Goal: Transaction & Acquisition: Subscribe to service/newsletter

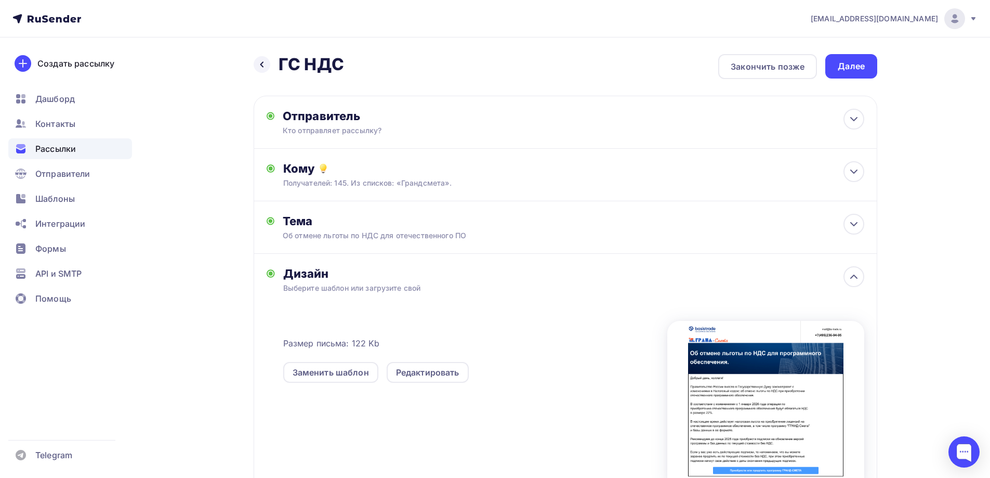
click at [68, 158] on div "Рассылки" at bounding box center [70, 148] width 124 height 21
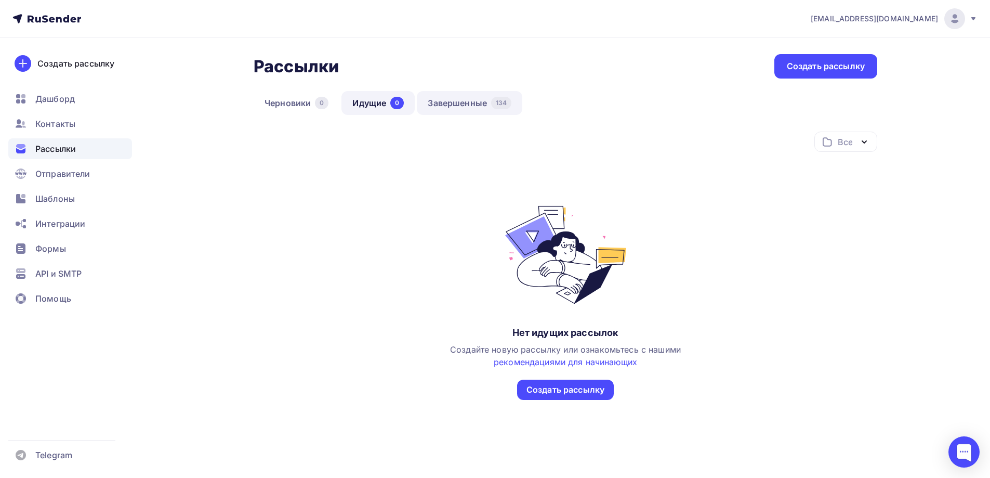
click at [457, 111] on link "Завершенные 134" at bounding box center [470, 103] width 106 height 24
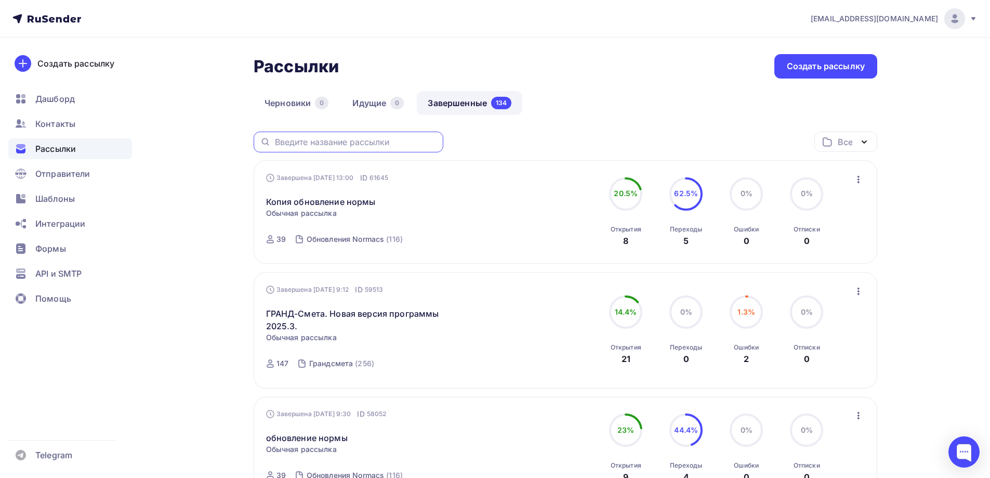
click at [300, 139] on input "text" at bounding box center [356, 141] width 162 height 11
drag, startPoint x: 300, startPoint y: 139, endPoint x: 238, endPoint y: 207, distance: 92.3
click at [275, 195] on link "Копия обновление нормы" at bounding box center [321, 201] width 110 height 12
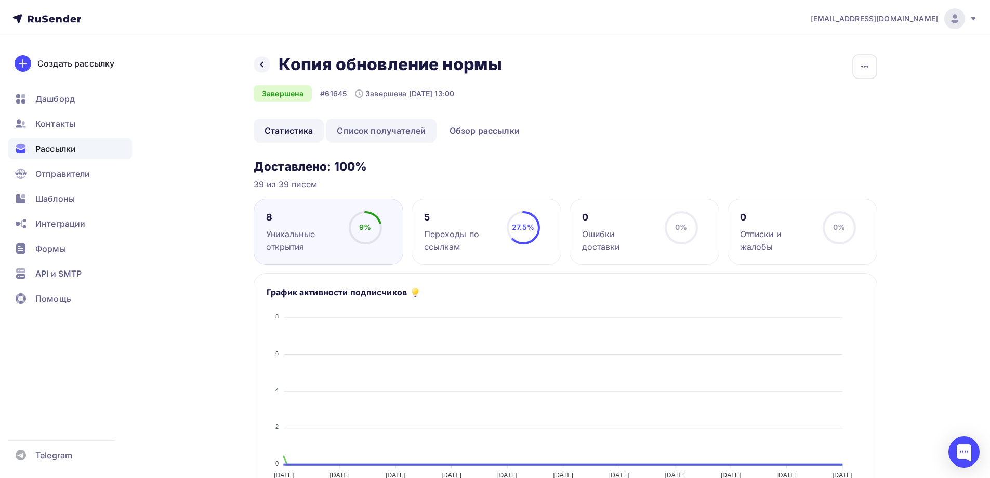
click at [391, 139] on link "Список получателей" at bounding box center [381, 131] width 111 height 24
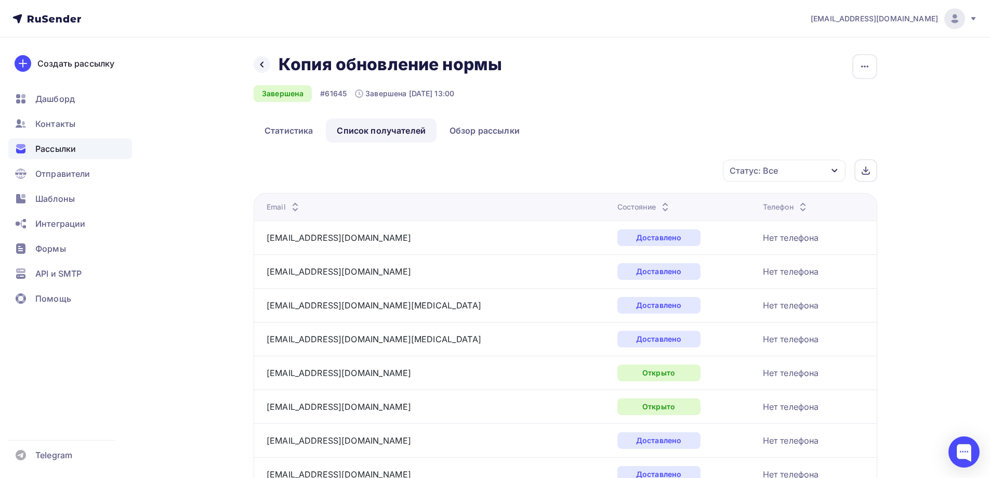
click at [46, 140] on div "Рассылки" at bounding box center [70, 148] width 124 height 21
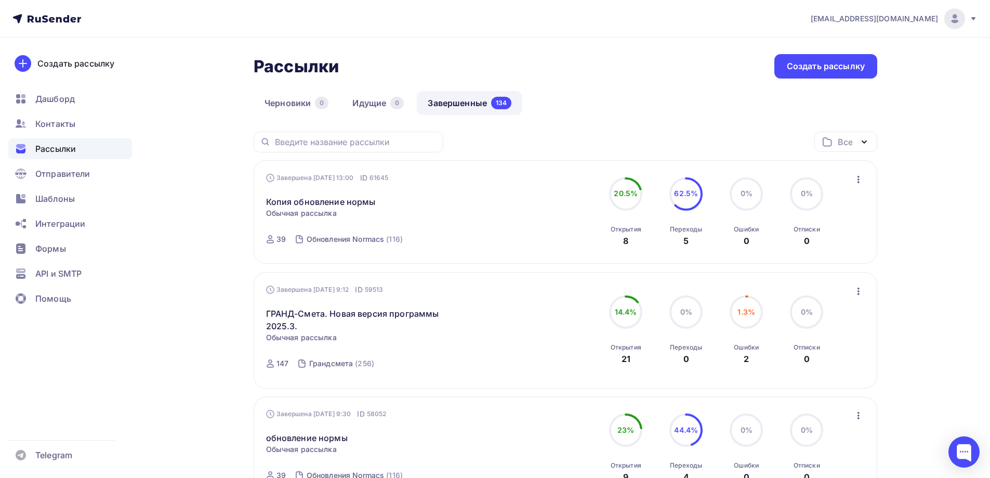
click at [685, 126] on div "Черновики 0 Идущие 0 Завершенные 134" at bounding box center [566, 111] width 624 height 41
click at [87, 195] on div "Шаблоны" at bounding box center [70, 198] width 124 height 21
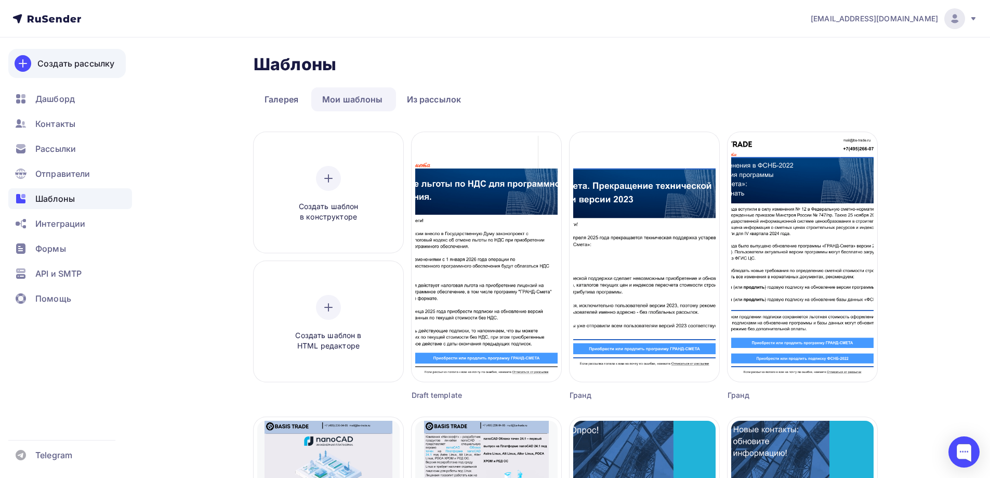
click at [94, 73] on link "Создать рассылку" at bounding box center [66, 63] width 117 height 29
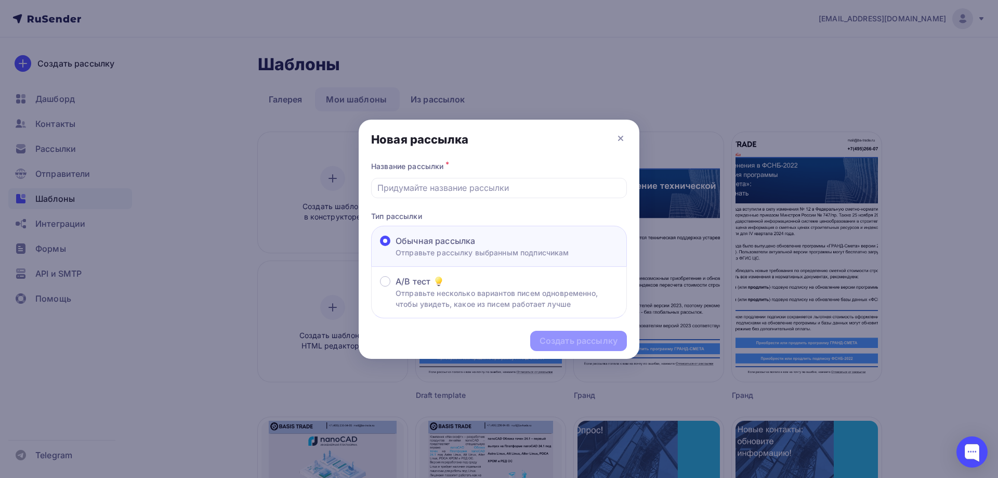
click at [634, 141] on div "Новая рассылка" at bounding box center [499, 140] width 281 height 40
click at [464, 188] on input "text" at bounding box center [499, 187] width 244 height 12
type input "ГС НДС"
click at [582, 346] on div "Создать рассылку" at bounding box center [579, 341] width 78 height 12
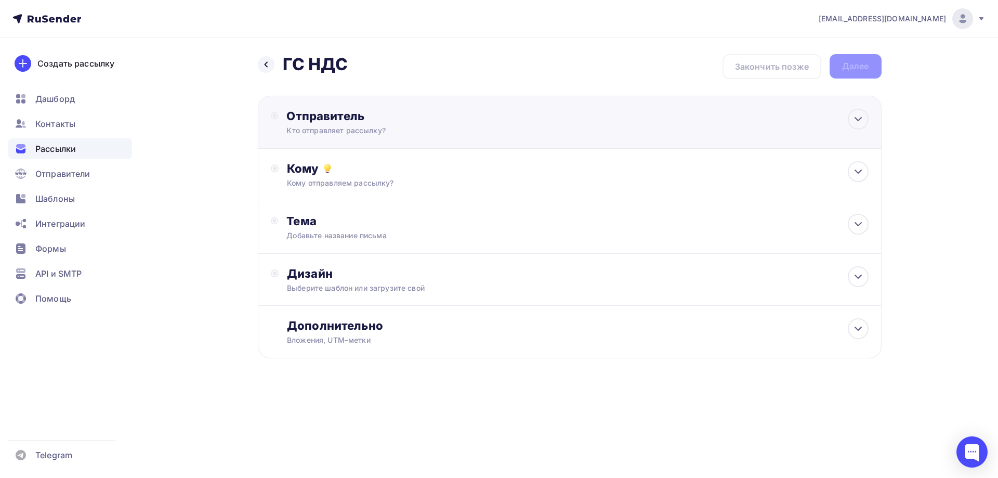
click at [426, 119] on div "Отправитель" at bounding box center [398, 116] width 225 height 15
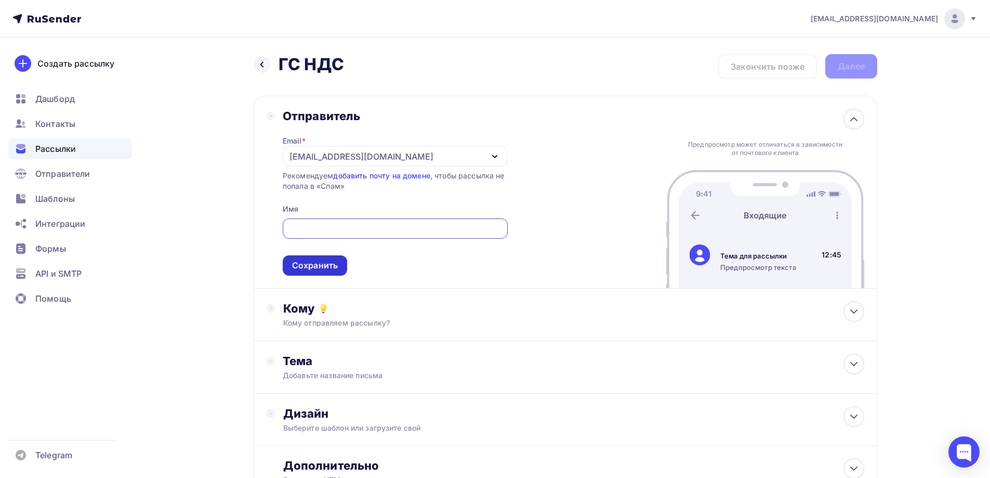
drag, startPoint x: 335, startPoint y: 251, endPoint x: 332, endPoint y: 261, distance: 10.7
click at [334, 254] on span "Сохранить" at bounding box center [395, 244] width 225 height 61
click at [332, 261] on div "Сохранить" at bounding box center [315, 265] width 46 height 12
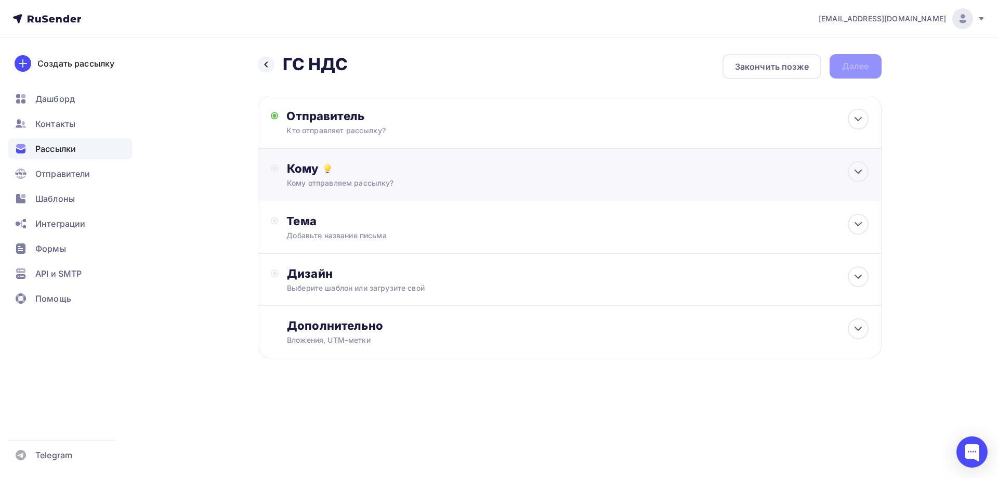
click at [370, 175] on div "Кому" at bounding box center [577, 168] width 581 height 15
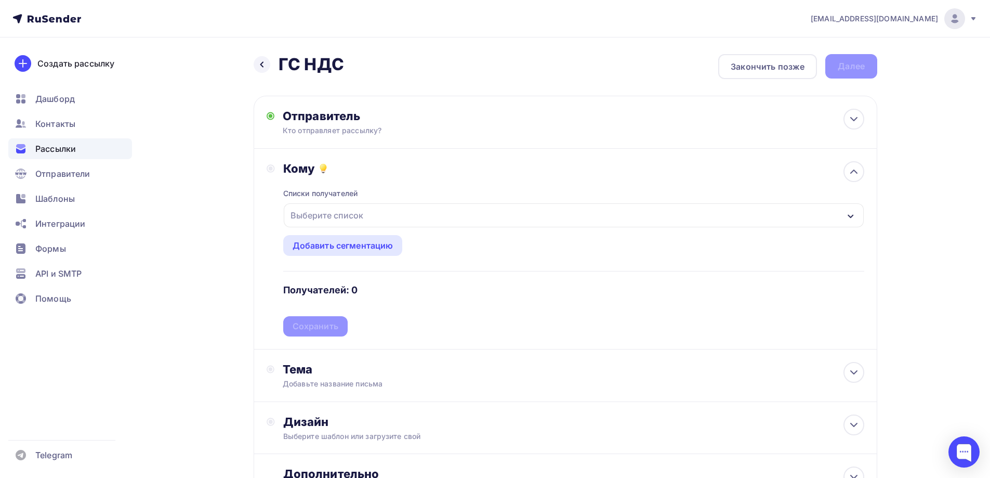
click at [360, 223] on div "Выберите список" at bounding box center [326, 215] width 81 height 19
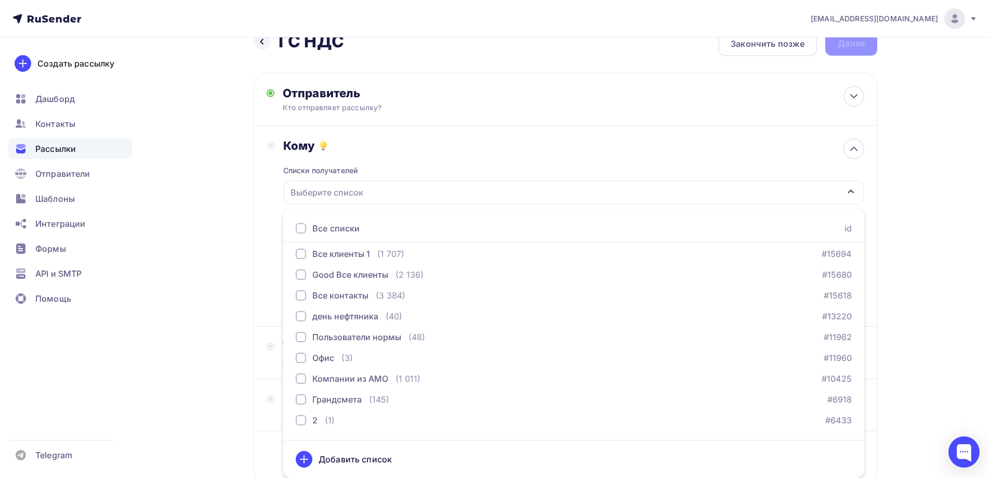
scroll to position [522, 0]
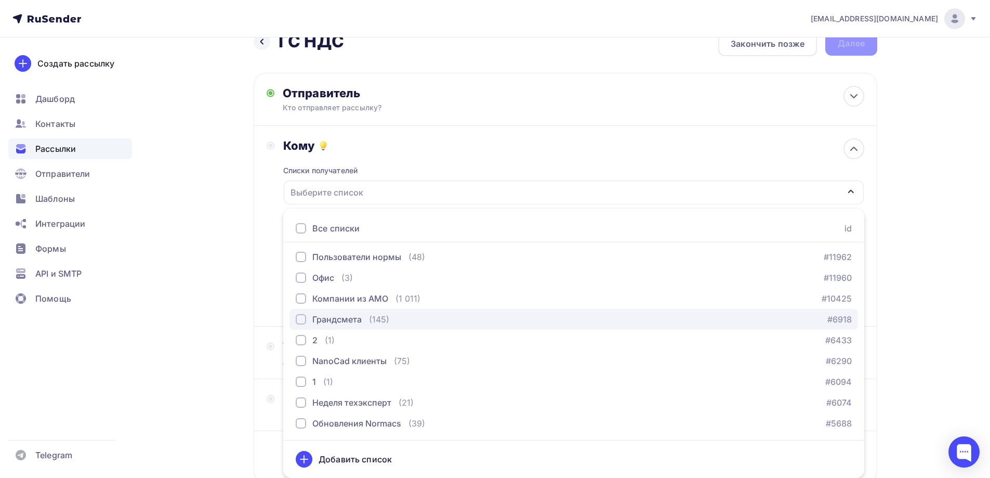
click at [379, 323] on div "(145)" at bounding box center [379, 319] width 20 height 12
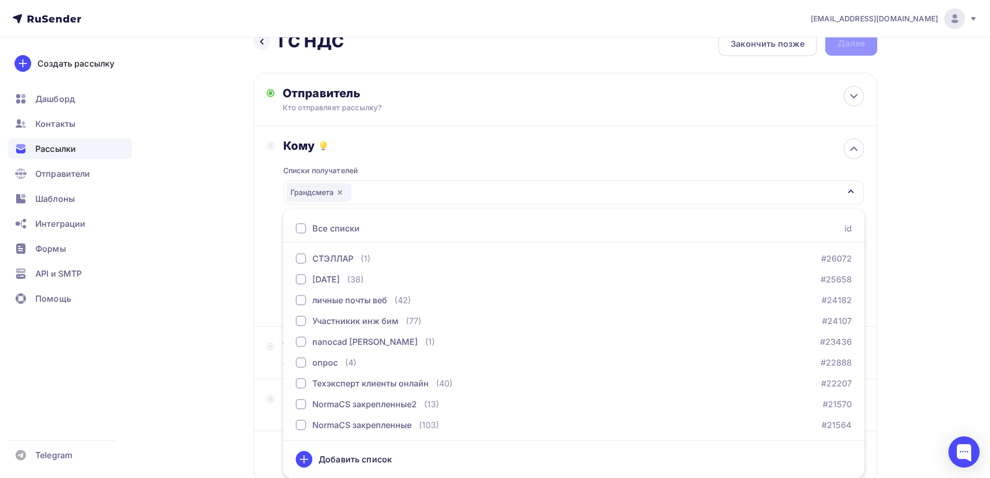
scroll to position [0, 0]
click at [155, 245] on div "Назад ГС НДС ГС НДС Закончить позже Далее Отправитель Кто отправляет рассылку? …" at bounding box center [495, 283] width 852 height 536
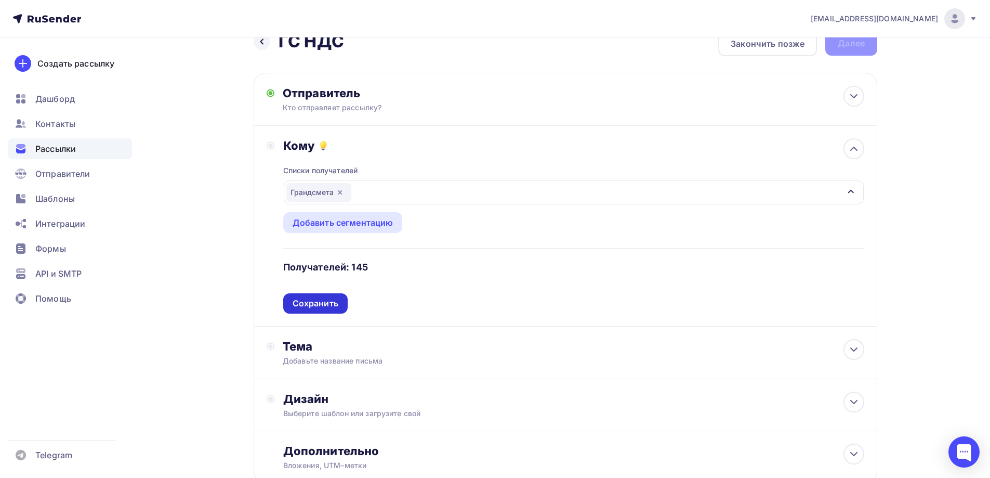
click at [285, 303] on div "Сохранить" at bounding box center [315, 303] width 64 height 20
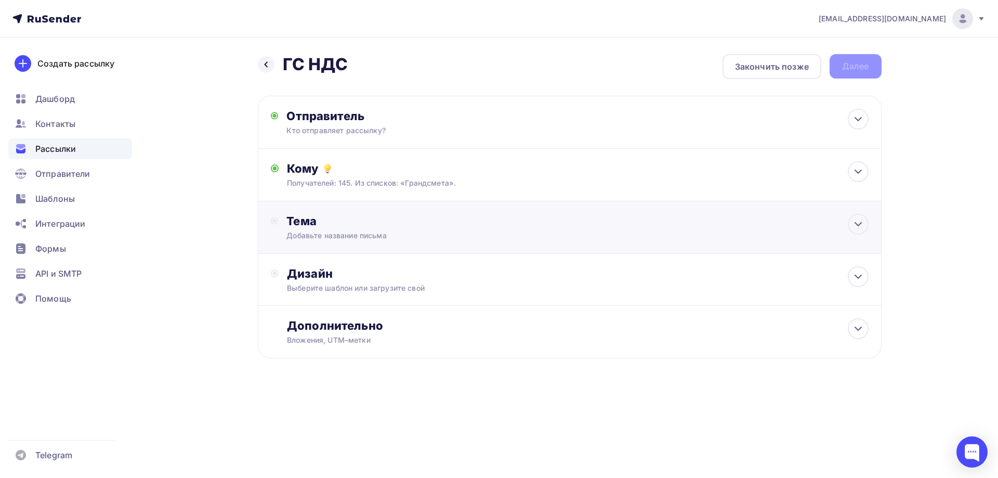
click at [358, 229] on div "Тема Добавьте название письма Тема * Рекомендуем использовать не более 150 симв…" at bounding box center [388, 227] width 205 height 27
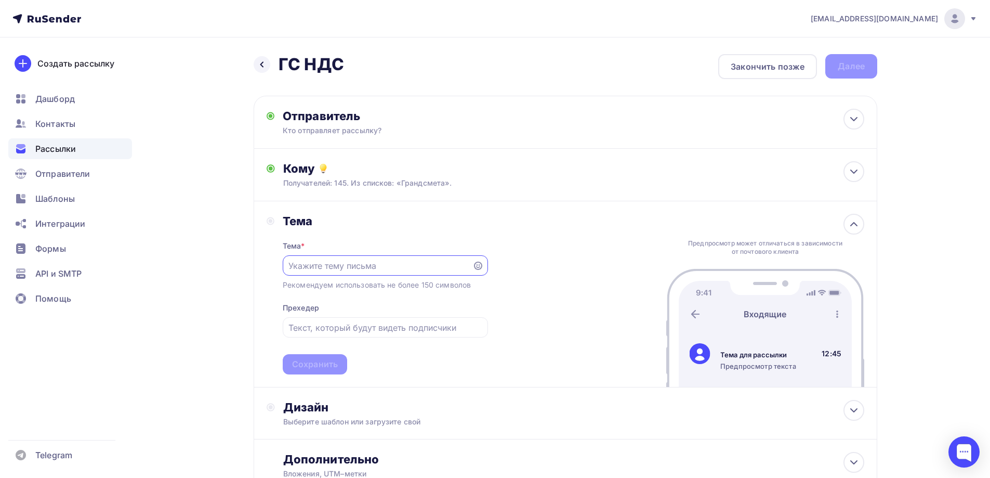
click at [351, 257] on div at bounding box center [385, 265] width 205 height 20
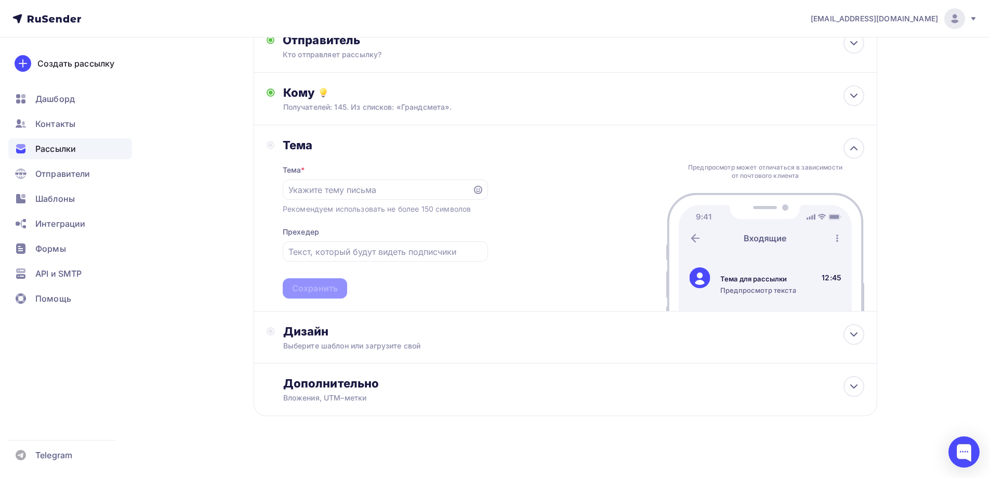
scroll to position [81, 0]
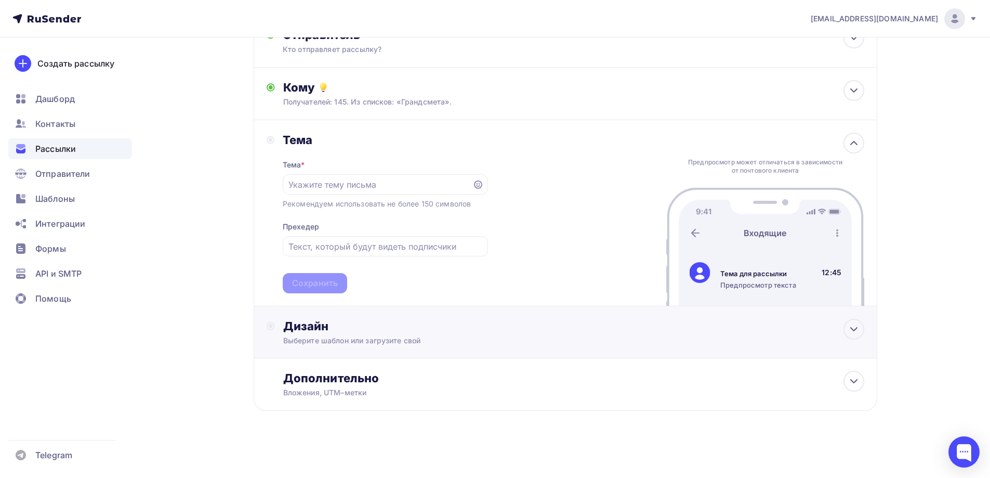
click at [280, 339] on div "Дизайн Выберите шаблон или загрузите свой" at bounding box center [566, 332] width 598 height 27
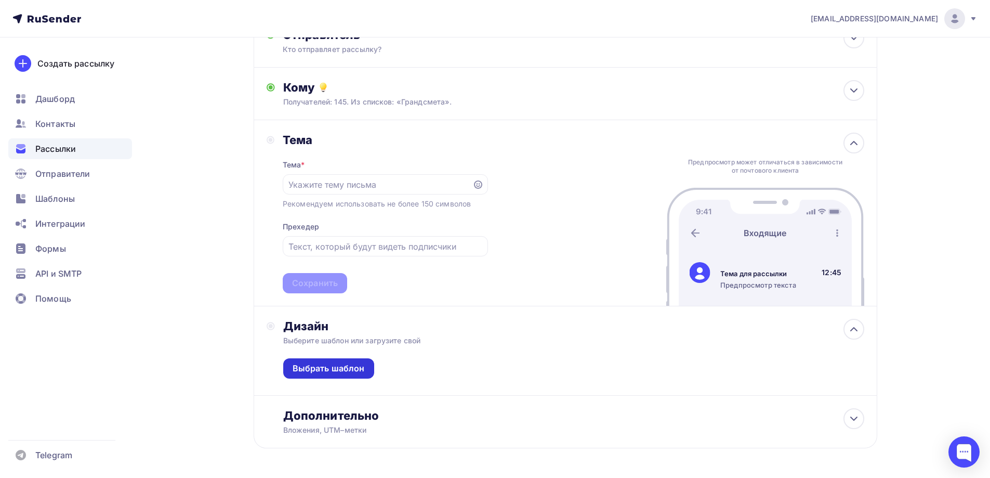
click at [343, 376] on div "Выбрать шаблон" at bounding box center [328, 368] width 91 height 20
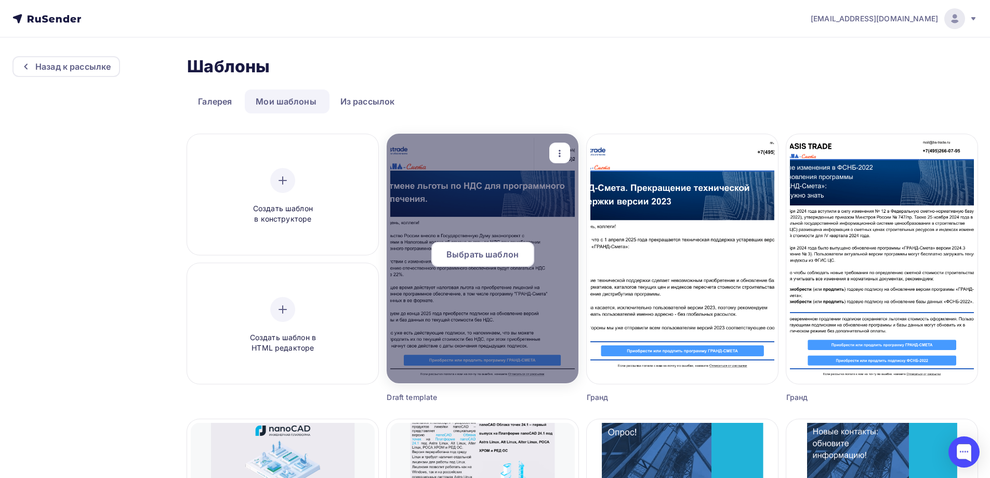
click at [506, 261] on div "Выбрать шаблон" at bounding box center [482, 254] width 103 height 25
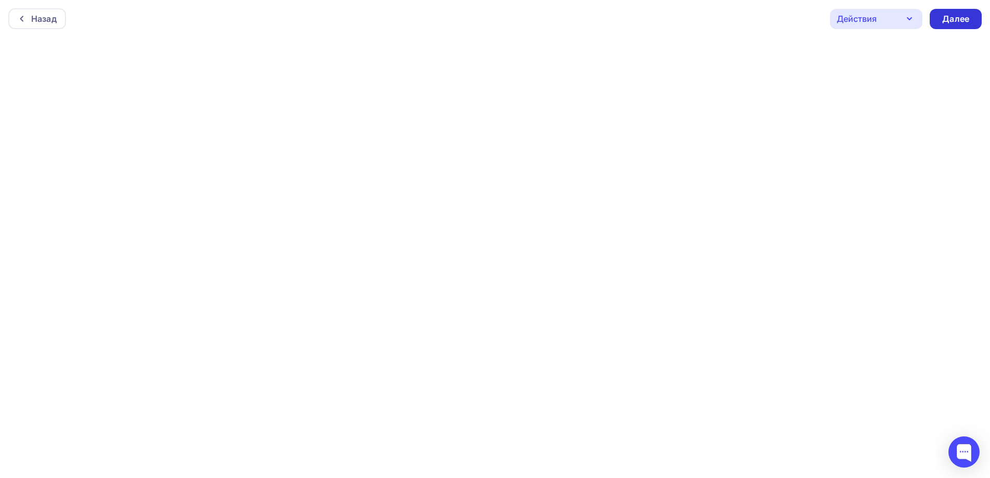
click at [953, 20] on div "Далее" at bounding box center [955, 19] width 27 height 12
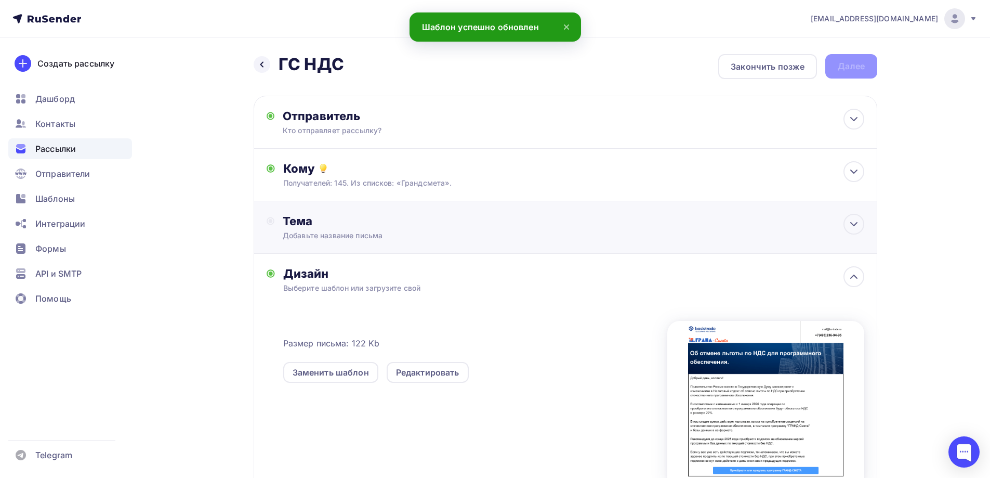
click at [471, 220] on div "Тема" at bounding box center [385, 221] width 205 height 15
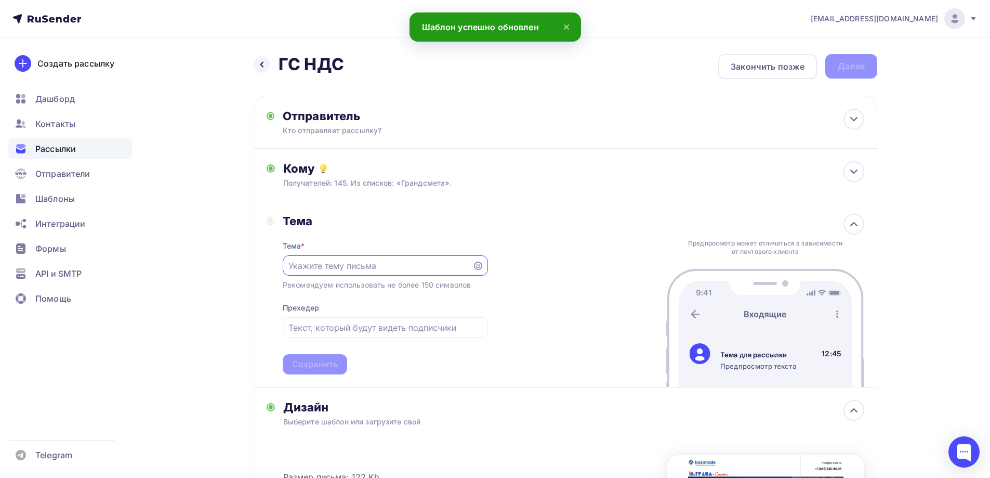
paste input "отмене льготы по НДС для программного обеспечения"
drag, startPoint x: 294, startPoint y: 268, endPoint x: 203, endPoint y: 268, distance: 90.4
click at [203, 268] on div "Назад ГС НДС ГС НДС Закончить позже Далее Отправитель Кто отправляет рассылку? …" at bounding box center [495, 386] width 852 height 699
click at [294, 264] on input "отмене льготы по НДС для программного обеспечения" at bounding box center [378, 265] width 178 height 12
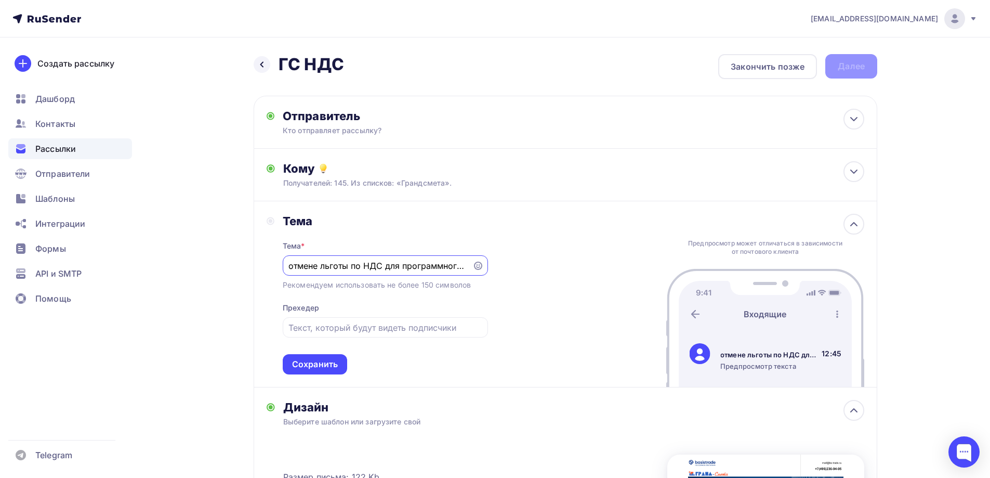
drag, startPoint x: 292, startPoint y: 265, endPoint x: 280, endPoint y: 268, distance: 12.9
click at [280, 268] on div "Тема Тема * отмене льготы по НДС для программного обеспечения Рекомендуем испол…" at bounding box center [377, 294] width 221 height 161
click at [316, 265] on input "Отмене льготы по НДС для программного обеспечения" at bounding box center [378, 265] width 178 height 12
click at [317, 264] on input "Отмене льготы по НДС для программного обеспечения" at bounding box center [378, 265] width 178 height 12
click at [319, 265] on input "Отмене льготы по НДС для программного обеспечения" at bounding box center [378, 265] width 178 height 12
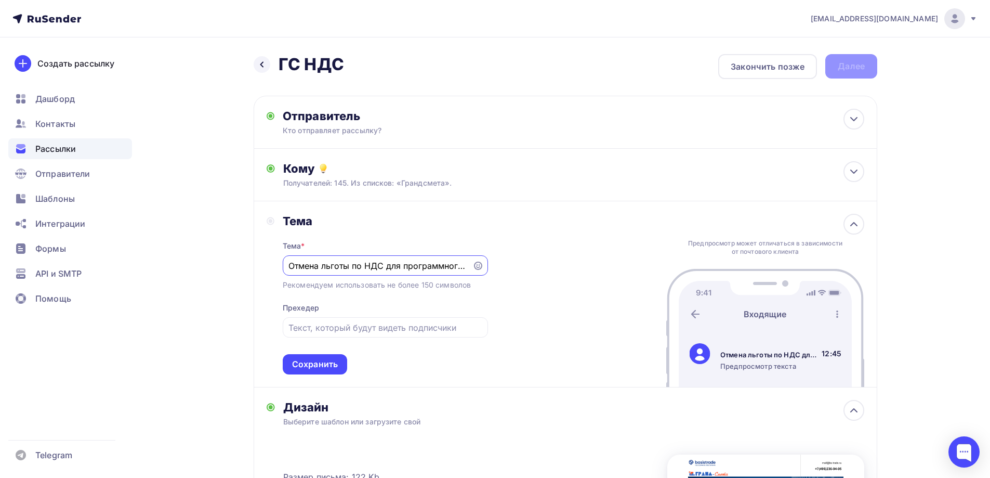
drag, startPoint x: 349, startPoint y: 264, endPoint x: 354, endPoint y: 272, distance: 9.5
click at [349, 264] on input "Отмена льготы по НДС для программного обеспечения" at bounding box center [378, 265] width 178 height 12
click at [379, 265] on input "Отмена льготы по НДС для программного обеспечения" at bounding box center [378, 265] width 178 height 12
drag, startPoint x: 392, startPoint y: 266, endPoint x: 513, endPoint y: 265, distance: 120.1
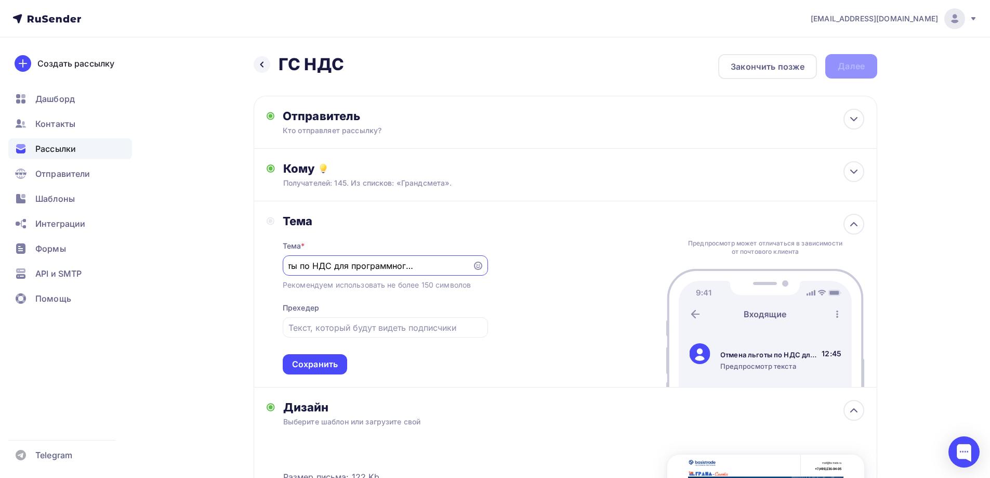
click at [513, 265] on div "Тема Тема * Отмена льготы по НДС для программного обеспечения Рекомендуем испол…" at bounding box center [566, 294] width 624 height 186
drag, startPoint x: 371, startPoint y: 266, endPoint x: 251, endPoint y: 254, distance: 120.7
click at [251, 254] on div "Назад ГС НДС ГС НДС Закончить позже Далее Отправитель Кто отправляет рассылку? …" at bounding box center [495, 386] width 852 height 699
click at [302, 263] on input "Отмена льготы по НДС для отечественного ПО." at bounding box center [378, 265] width 178 height 12
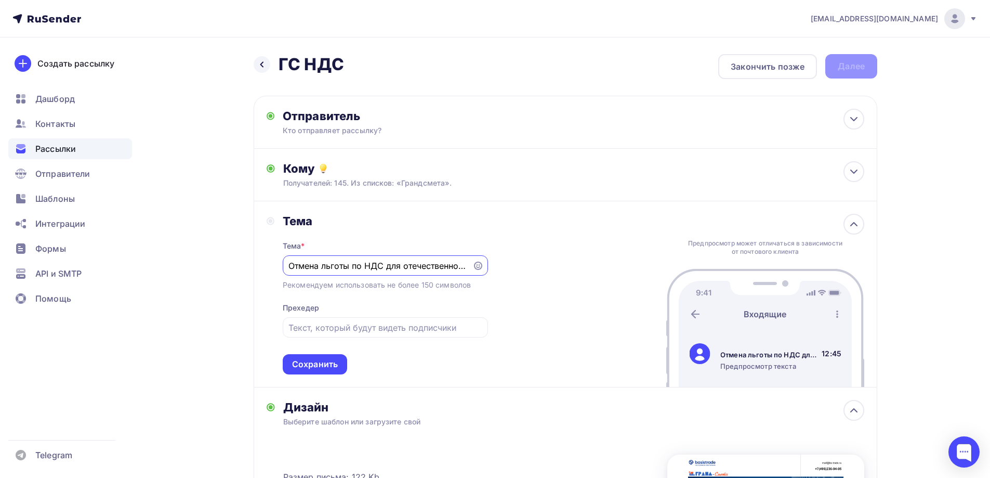
type input "Отмена льготы по НДС для отечественного ПО."
click at [323, 343] on div "Тема * Отмена льготы по НДС для отечественного ПО. Рекомендуем использовать не …" at bounding box center [385, 301] width 205 height 146
click at [324, 355] on div "Сохранить" at bounding box center [315, 364] width 64 height 20
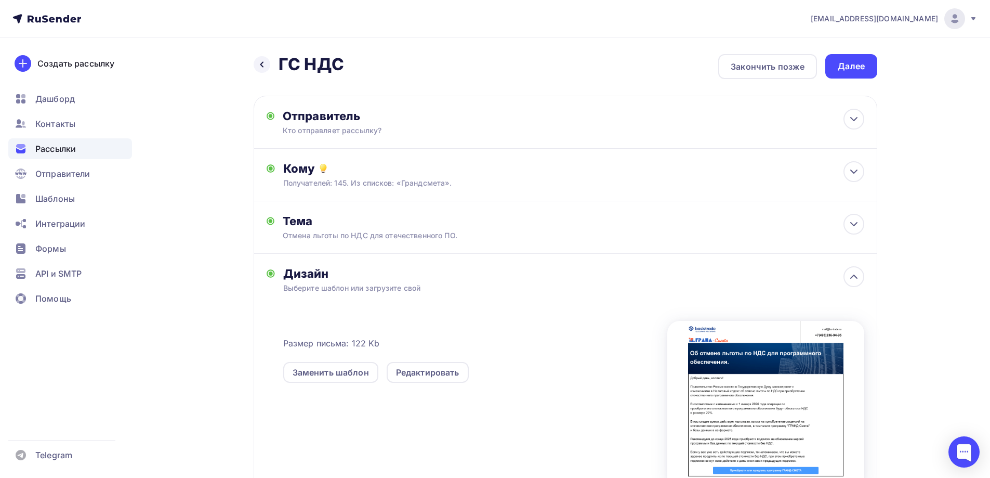
click at [563, 270] on div "Дизайн" at bounding box center [573, 273] width 581 height 15
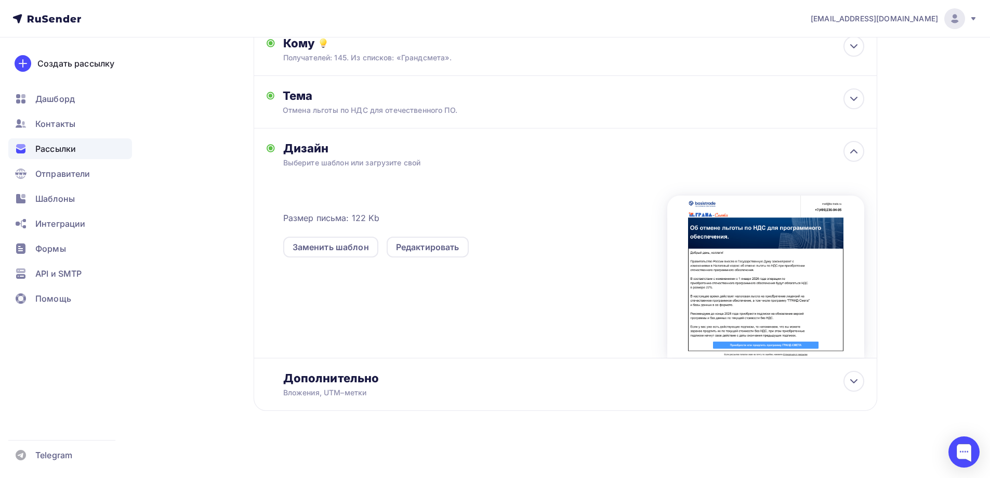
scroll to position [21, 0]
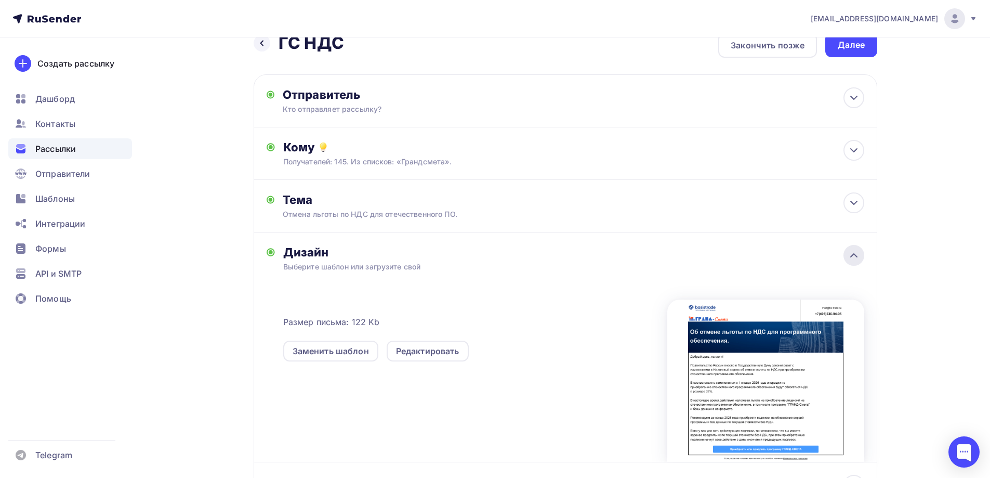
click at [855, 258] on icon at bounding box center [854, 255] width 12 height 12
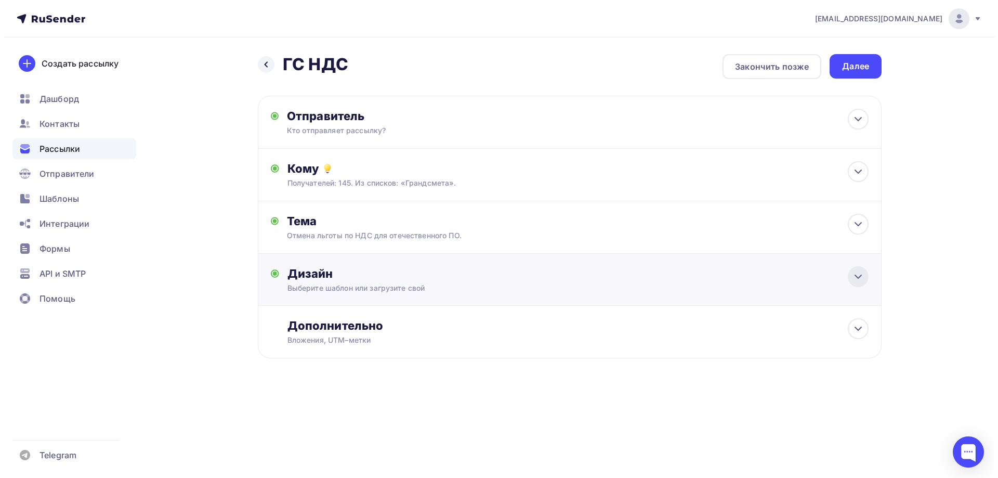
scroll to position [0, 0]
drag, startPoint x: 254, startPoint y: 159, endPoint x: 563, endPoint y: 312, distance: 345.2
click at [563, 310] on div "Назад ГС НДС ГС НДС Закончить позже Далее Отправитель Кто отправляет рассылку? …" at bounding box center [499, 231] width 852 height 388
click at [552, 364] on div "Назад ГС НДС ГС НДС Закончить позже Далее Отправитель Кто отправляет рассылку? …" at bounding box center [570, 219] width 624 height 330
click at [420, 234] on div "Отмена льготы по НДС для отечественного ПО." at bounding box center [378, 235] width 185 height 10
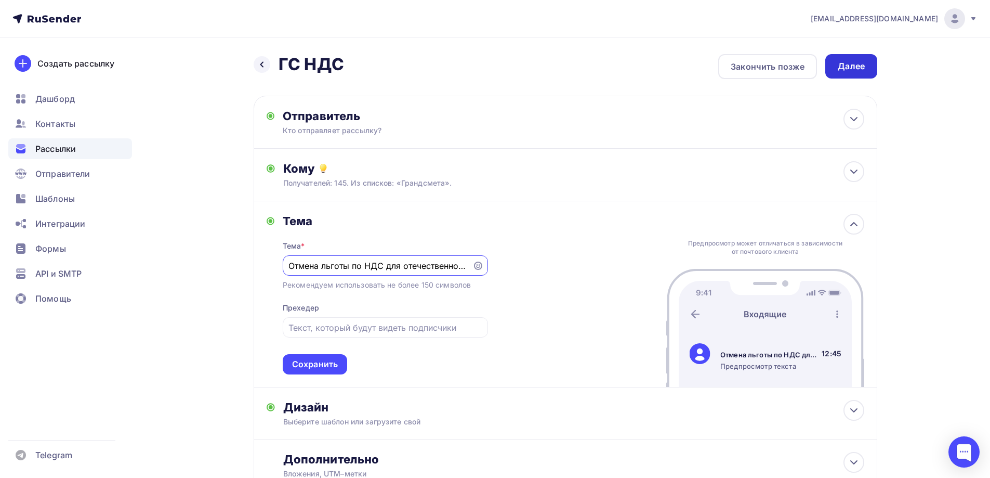
click at [839, 75] on div "Далее" at bounding box center [851, 66] width 52 height 24
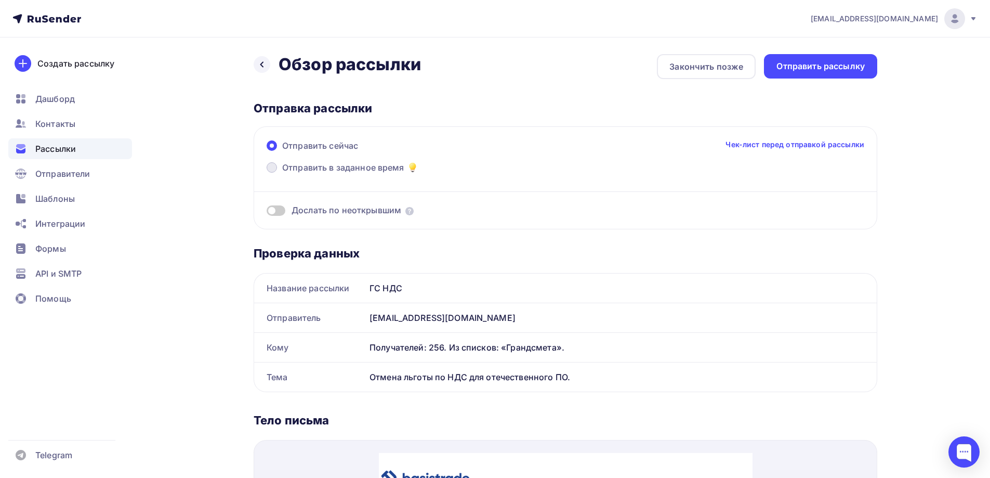
click at [331, 170] on span "Отправить в заданное время" at bounding box center [343, 167] width 122 height 12
click at [282, 174] on input "Отправить в заданное время" at bounding box center [282, 174] width 0 height 0
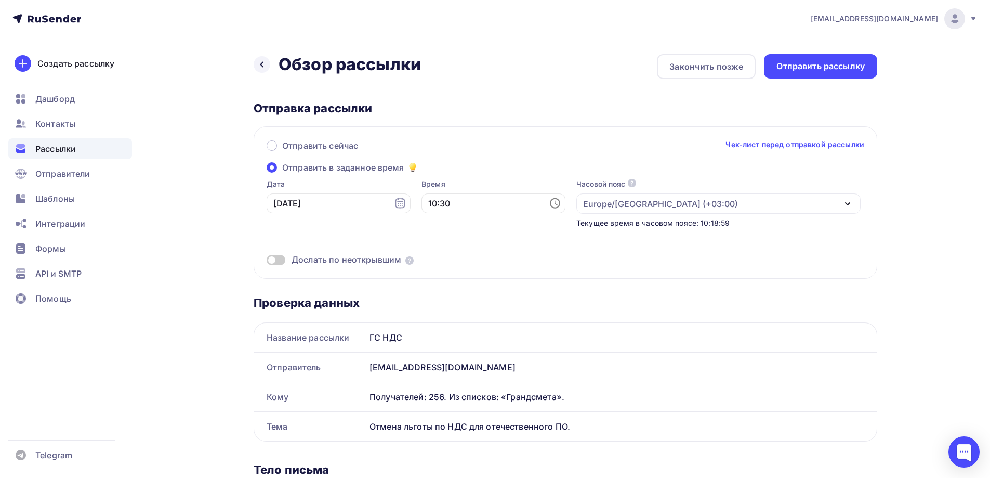
click at [372, 218] on div "Дата [DATE]" at bounding box center [339, 203] width 144 height 49
click at [470, 207] on input "10:30" at bounding box center [494, 203] width 144 height 20
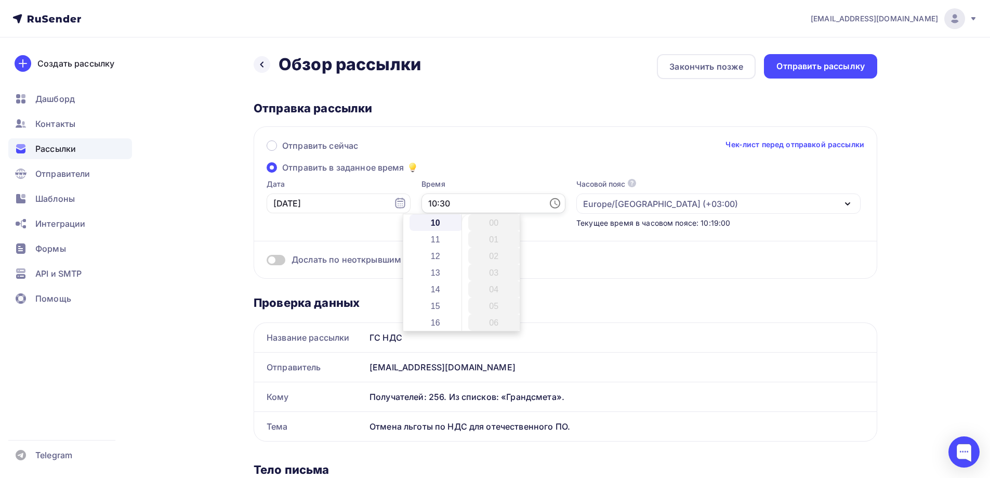
scroll to position [499, 0]
click at [470, 207] on input "10:30" at bounding box center [494, 203] width 144 height 20
click at [436, 238] on li "11" at bounding box center [437, 239] width 54 height 17
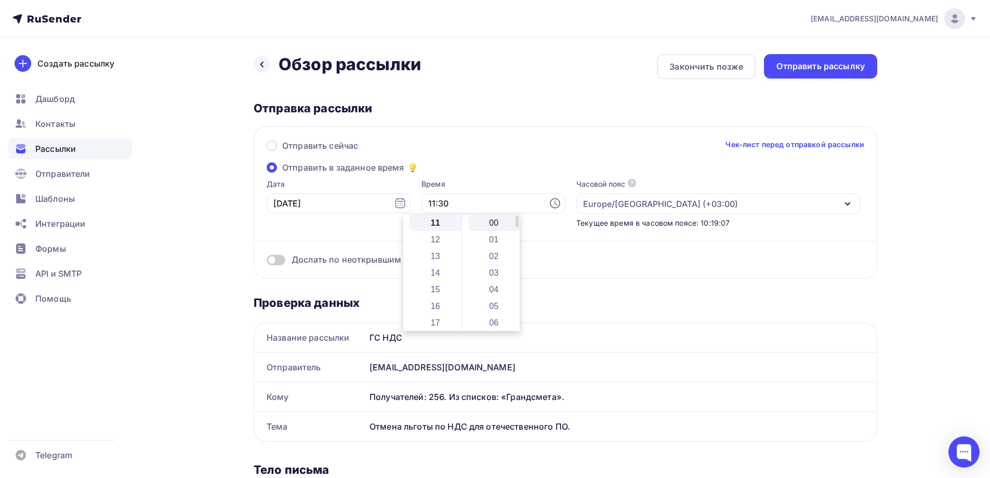
click at [499, 224] on li "00" at bounding box center [495, 222] width 54 height 17
type input "11:00"
click at [475, 164] on div "Отправить сейчас Чек-лист перед отправкой рассылки Отправить в заданное время Д…" at bounding box center [566, 202] width 624 height 152
click at [482, 221] on div "Время 11:00" at bounding box center [494, 203] width 144 height 49
click at [564, 229] on div "Дослать по неоткрывшим" at bounding box center [566, 246] width 598 height 37
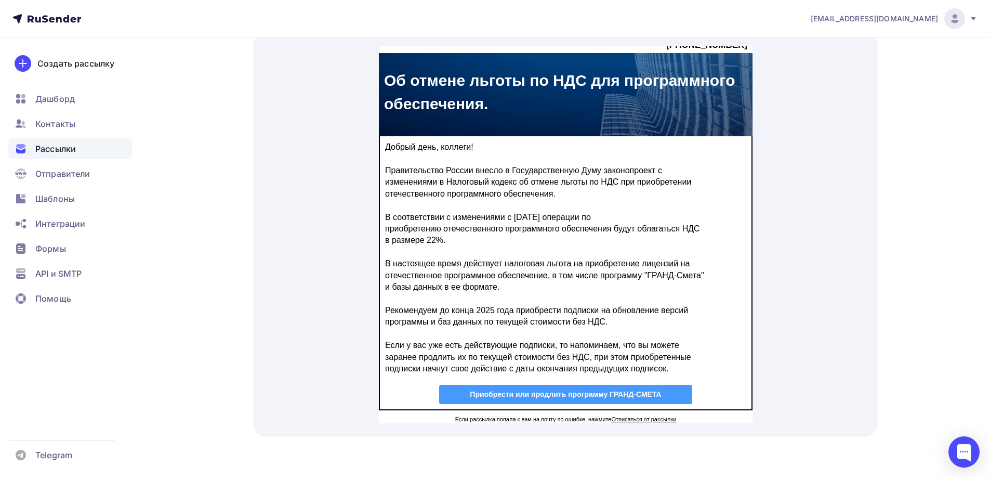
scroll to position [116, 0]
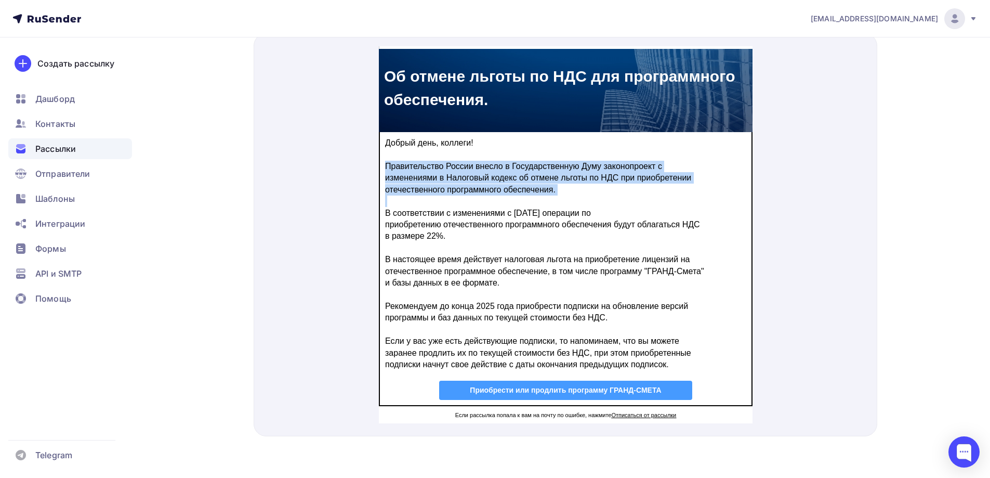
drag, startPoint x: 382, startPoint y: 149, endPoint x: 567, endPoint y: 182, distance: 187.9
click at [567, 182] on td "Добрый день, коллеги! Правительство России внесло в Государственную Думу законо…" at bounding box center [565, 241] width 372 height 243
click at [567, 183] on p "В соответствии с изменениями с [DATE] операции по приобретению отечественного п…" at bounding box center [565, 206] width 361 height 47
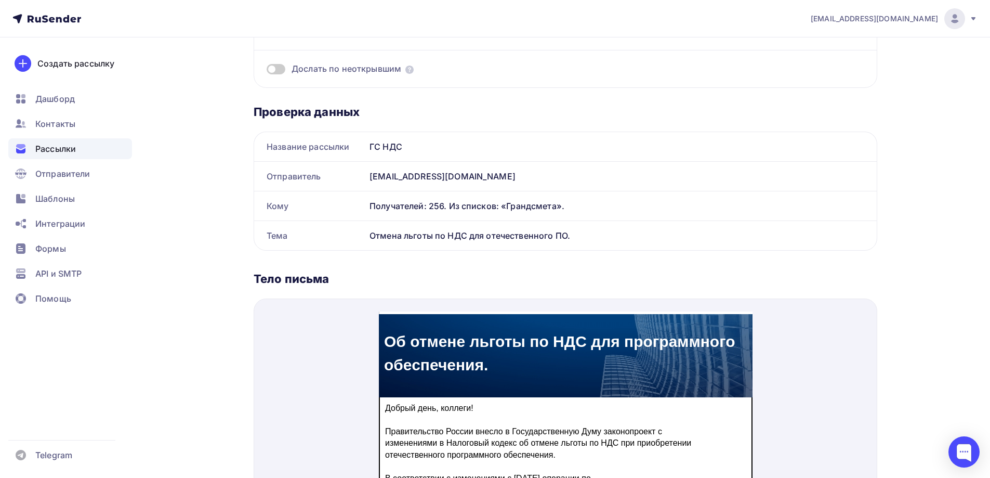
scroll to position [0, 0]
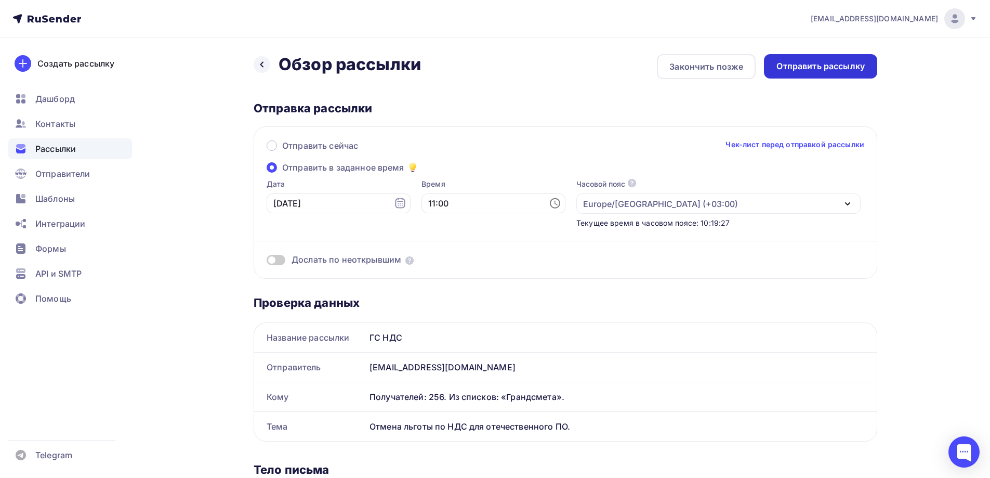
click at [811, 71] on div "Отправить рассылку" at bounding box center [821, 66] width 88 height 12
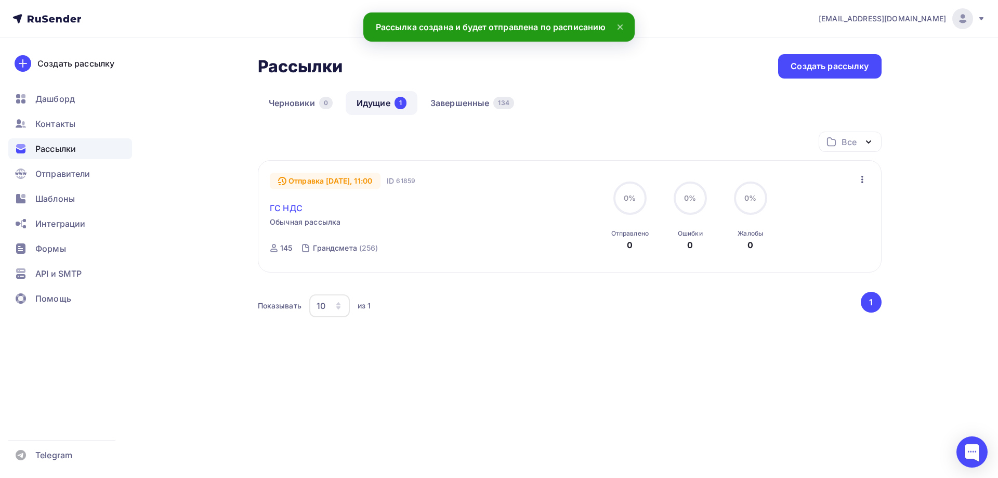
click at [281, 203] on link "ГС НДС" at bounding box center [286, 208] width 33 height 12
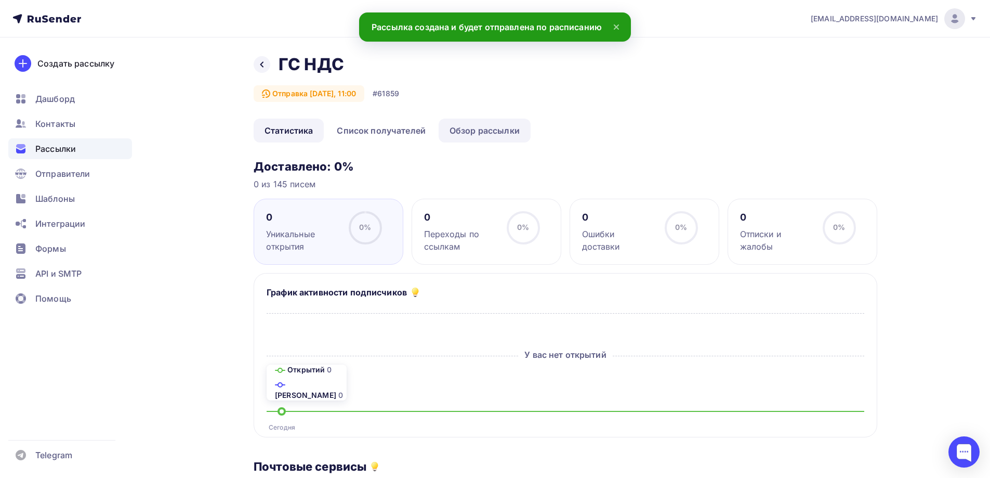
click at [500, 137] on link "Обзор рассылки" at bounding box center [485, 131] width 92 height 24
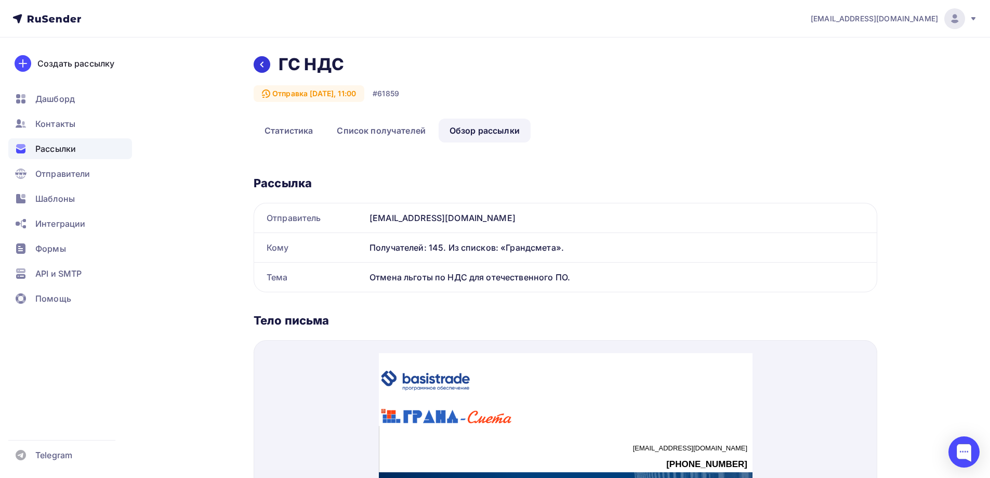
click at [263, 72] on div at bounding box center [262, 64] width 17 height 17
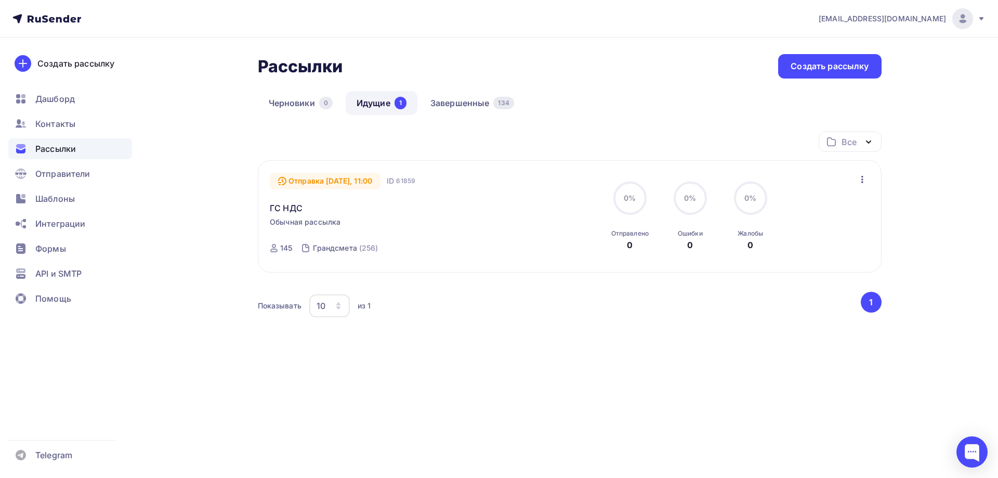
click at [894, 190] on div "Рассылки Рассылки Создать рассылку [GEOGRAPHIC_DATA] 0 Идущие 1 Завершенные 134…" at bounding box center [499, 230] width 852 height 386
click at [899, 427] on div "[EMAIL_ADDRESS][DOMAIN_NAME] Аккаунт Тарифы Выйти Создать рассылку [GEOGRAPHIC_…" at bounding box center [499, 239] width 998 height 478
click at [817, 254] on div "Отправка [DATE], 11:00 ID 61859 ГС НДС Обычная рассылка Отправка [DATE], 11:00 …" at bounding box center [569, 217] width 599 height 88
